Goal: Manage account settings

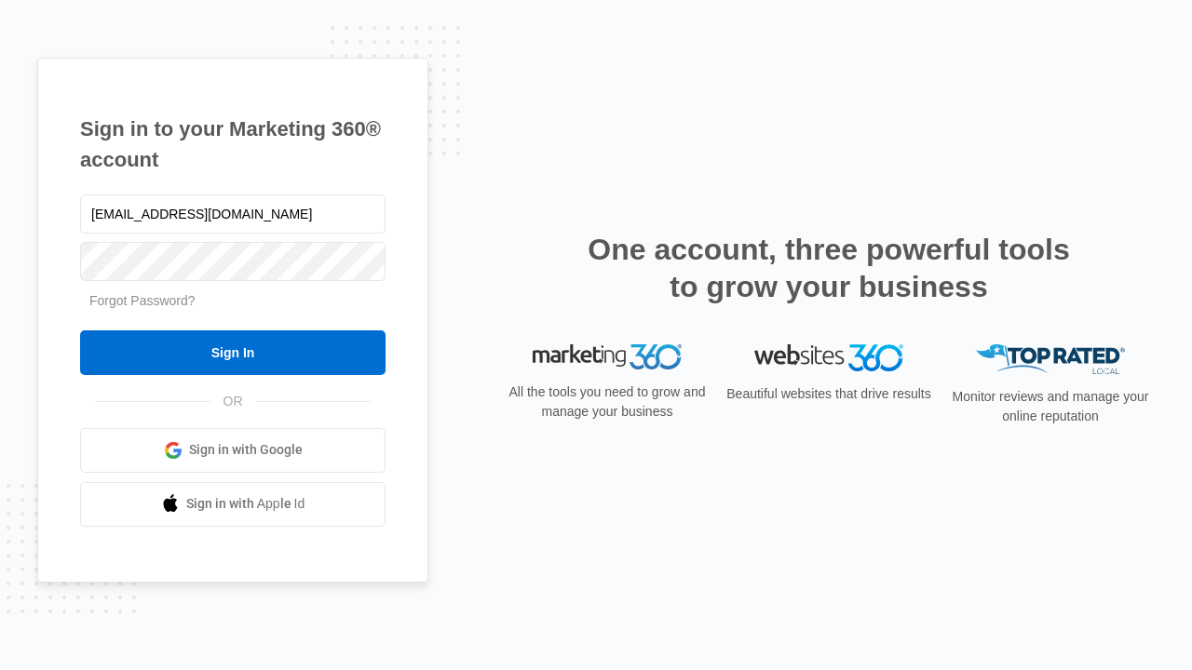
type input "[EMAIL_ADDRESS][DOMAIN_NAME]"
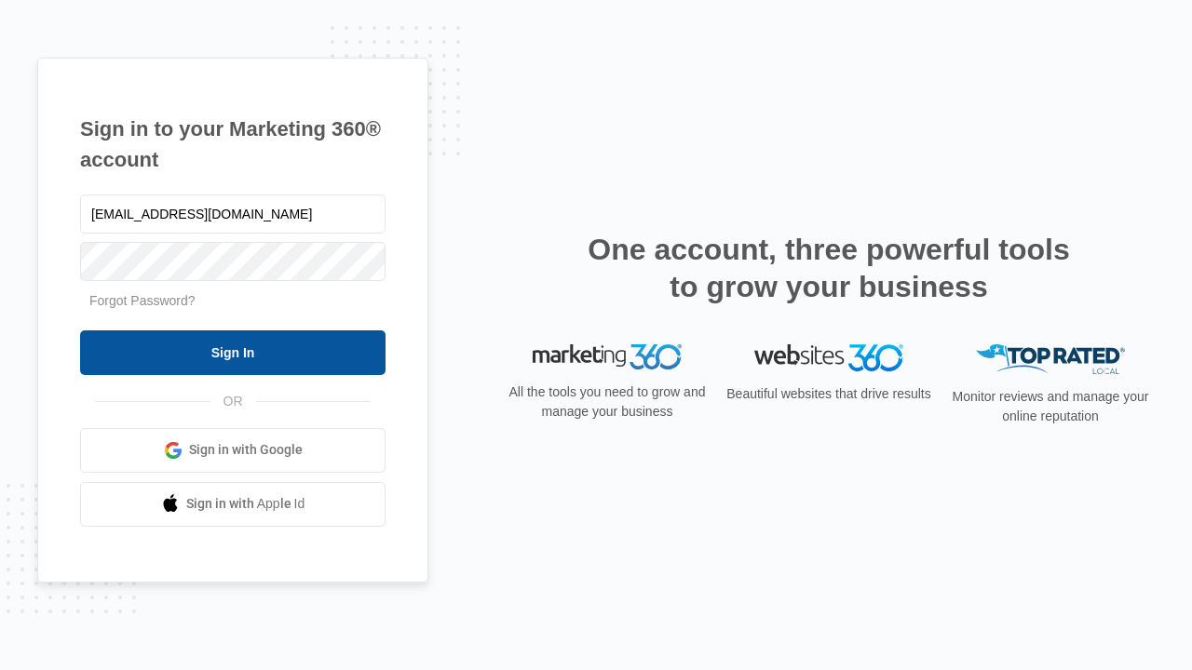
click at [233, 352] on input "Sign In" at bounding box center [232, 353] width 305 height 45
